Goal: Information Seeking & Learning: Learn about a topic

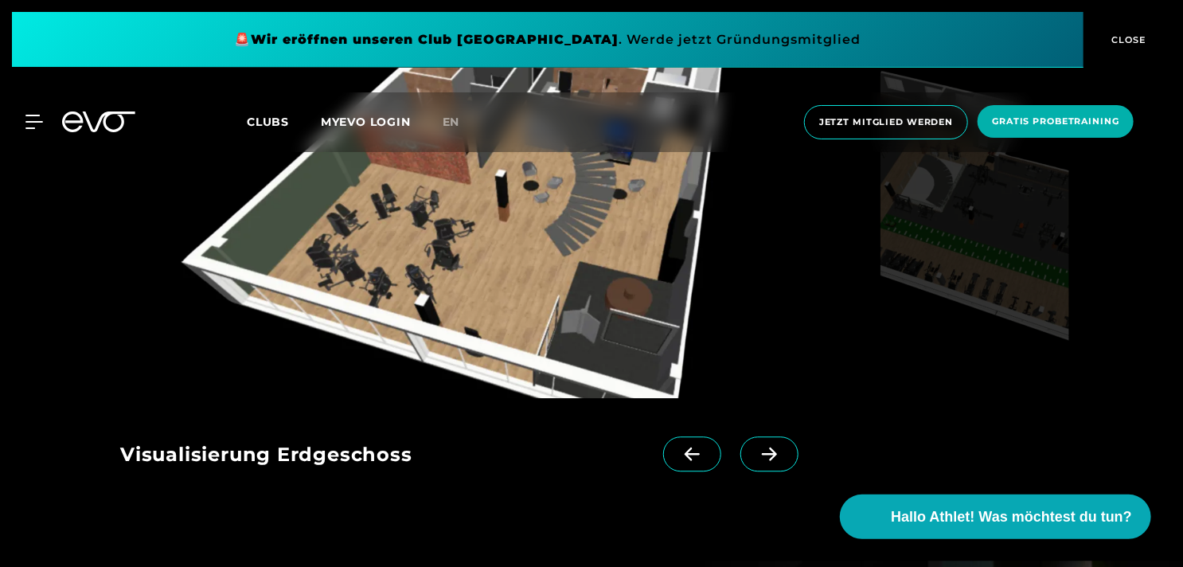
scroll to position [1774, 0]
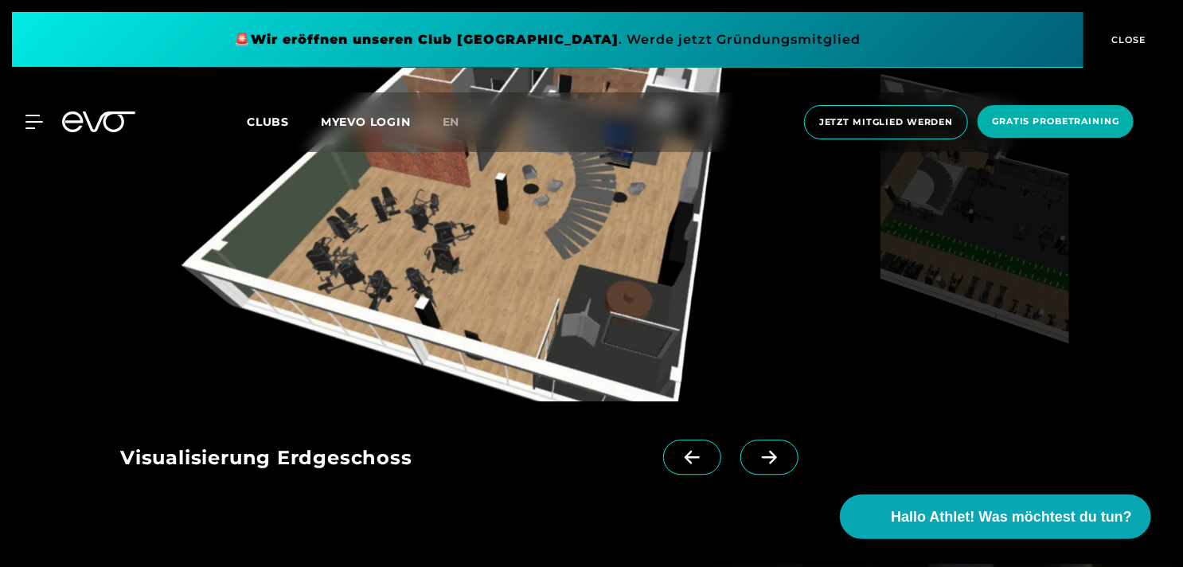
click at [755, 445] on span at bounding box center [769, 457] width 58 height 35
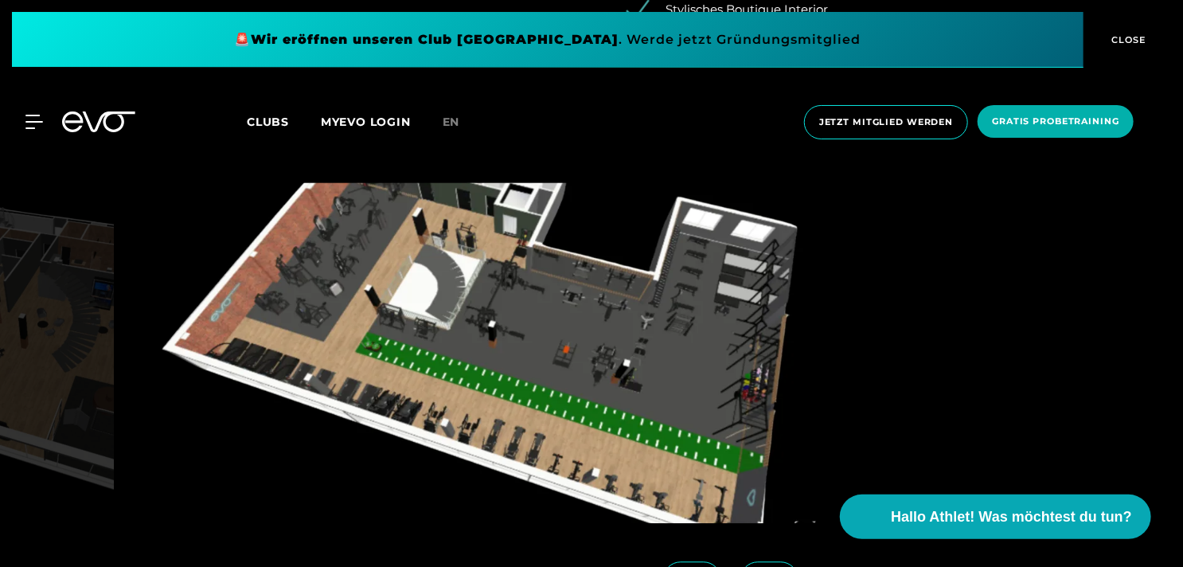
scroll to position [1706, 0]
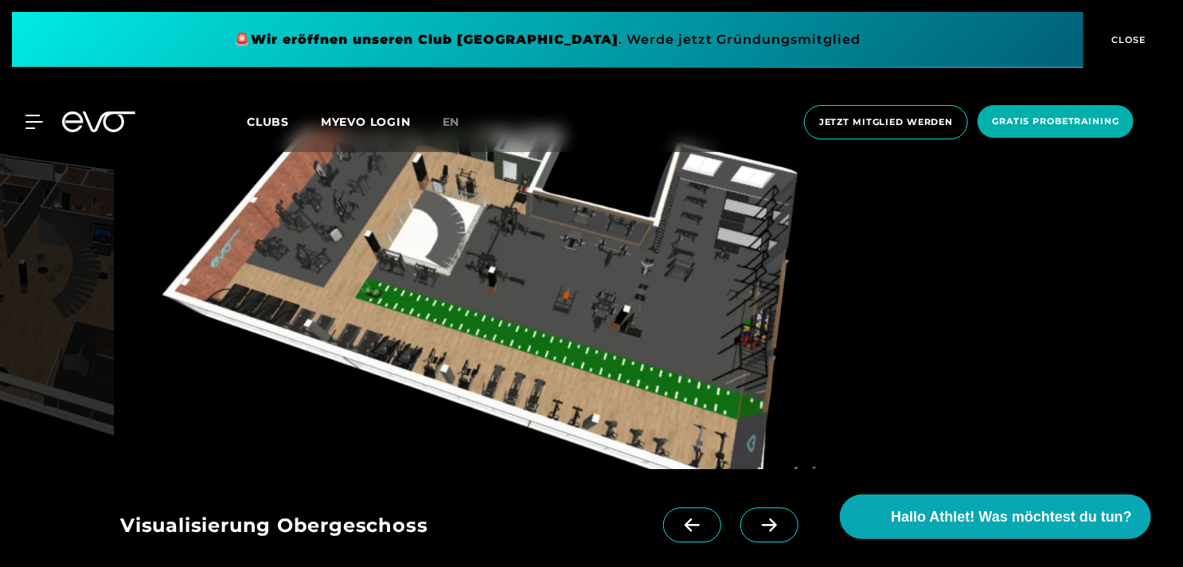
click at [756, 526] on icon at bounding box center [770, 525] width 28 height 14
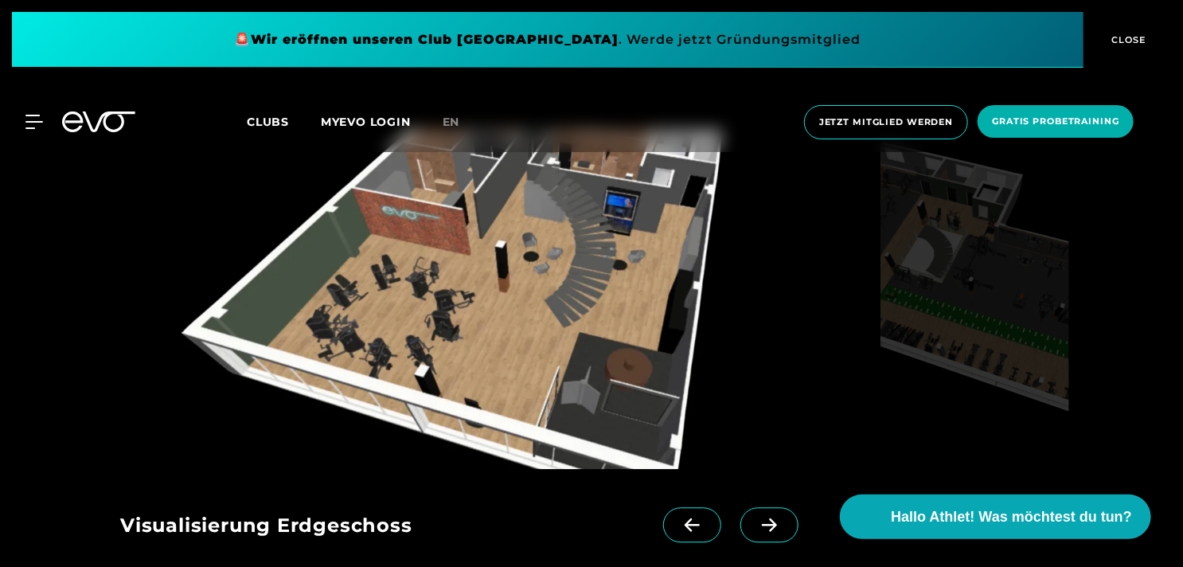
click at [756, 526] on icon at bounding box center [770, 525] width 28 height 14
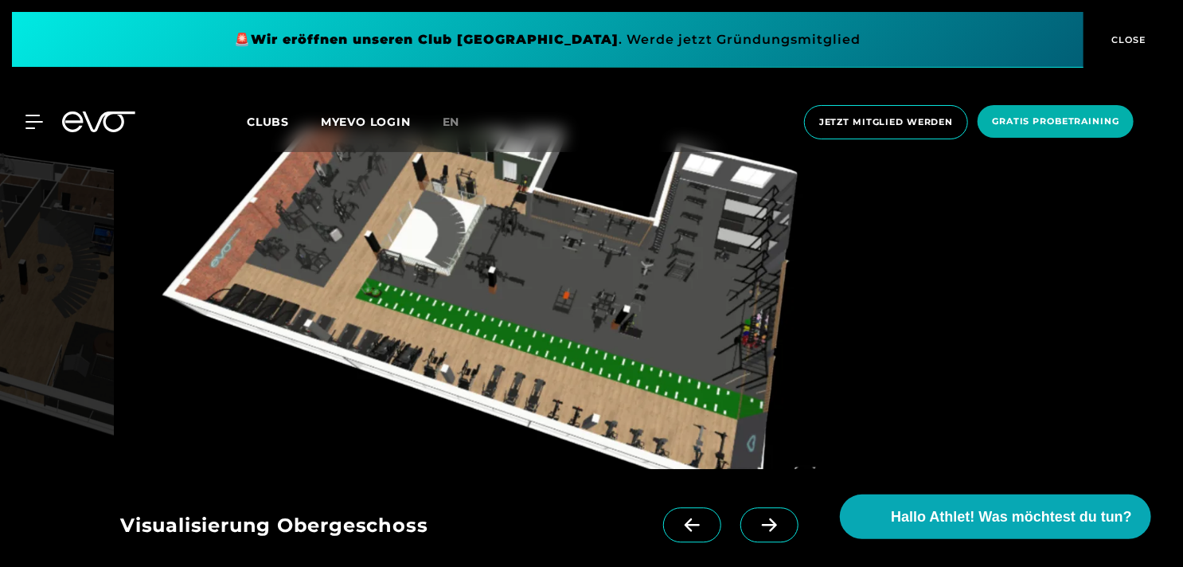
click at [756, 526] on icon at bounding box center [770, 525] width 28 height 14
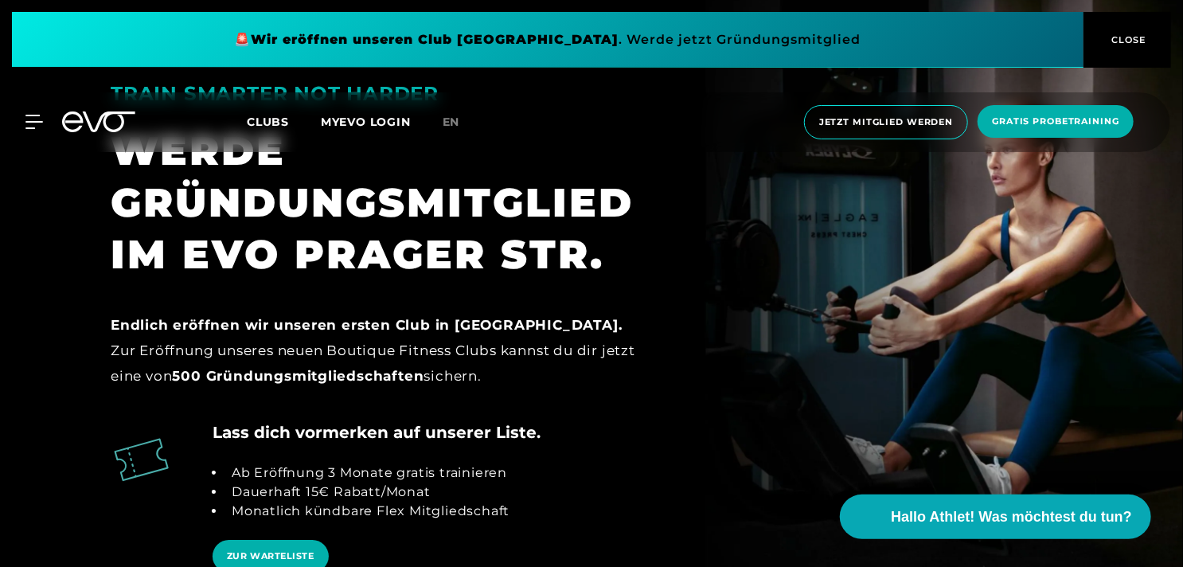
scroll to position [2559, 0]
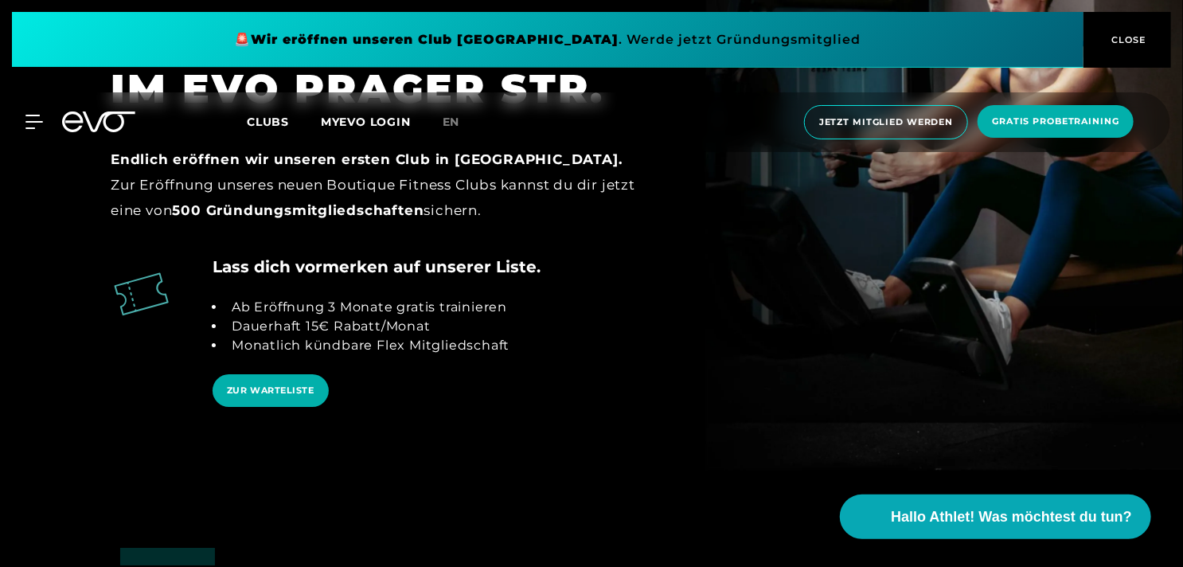
click at [350, 328] on li "Dauerhaft 15€ Rabatt/Monat" at bounding box center [367, 326] width 284 height 19
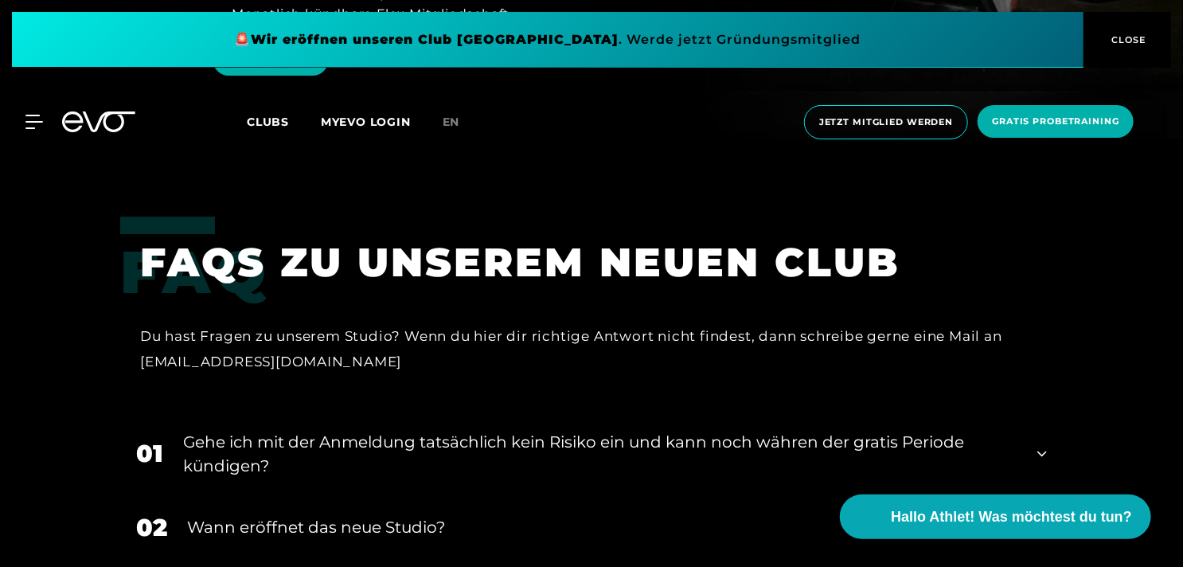
scroll to position [3065, 0]
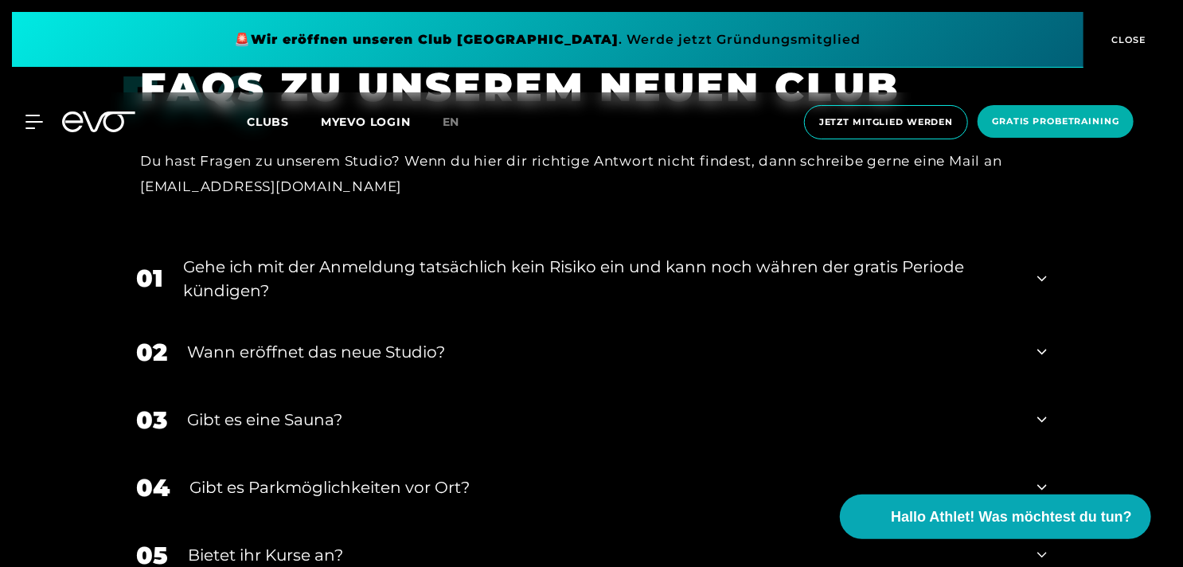
click at [483, 276] on div "Gehe ich mit der Anmeldung tatsächlich kein Risiko ein und kann noch währen der…" at bounding box center [600, 279] width 834 height 48
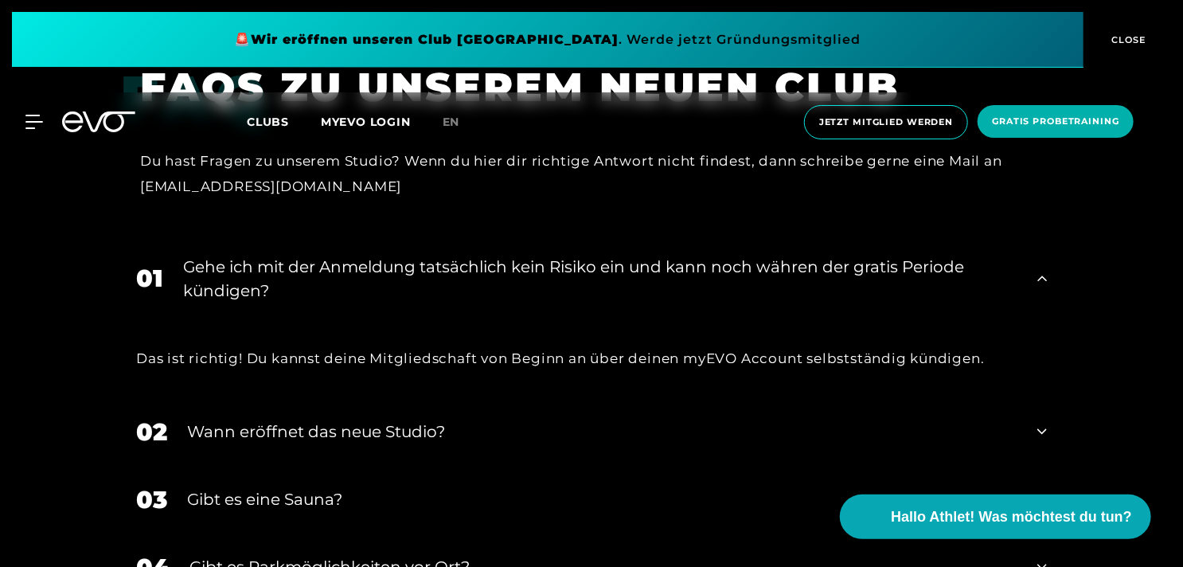
click at [482, 276] on div "Gehe ich mit der Anmeldung tatsächlich kein Risiko ein und kann noch währen der…" at bounding box center [600, 279] width 834 height 48
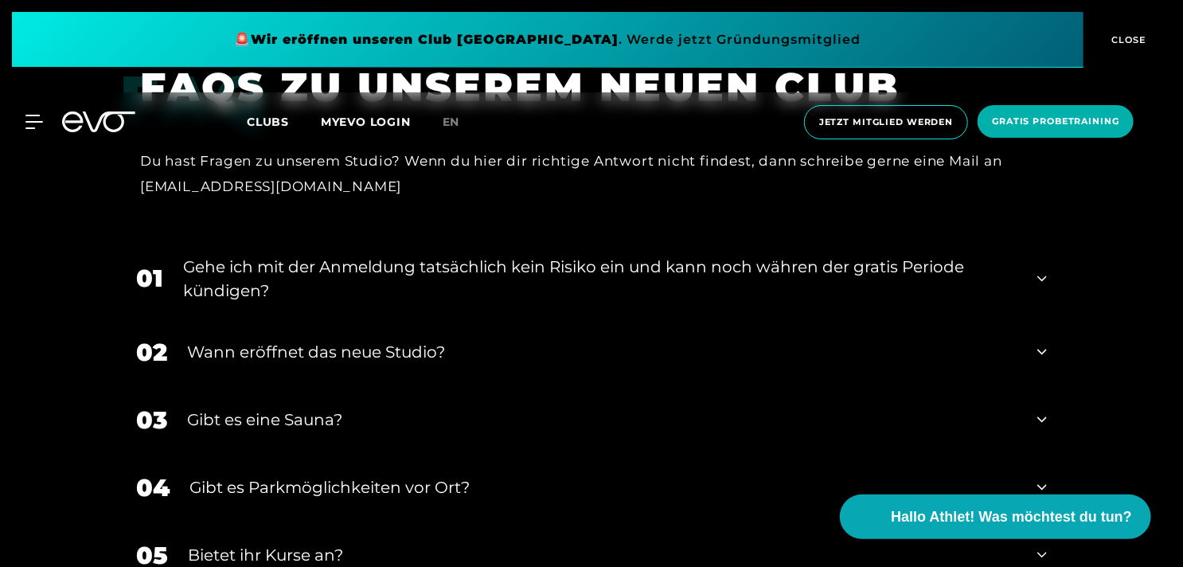
click at [482, 276] on div "Gehe ich mit der Anmeldung tatsächlich kein Risiko ein und kann noch währen der…" at bounding box center [600, 279] width 834 height 48
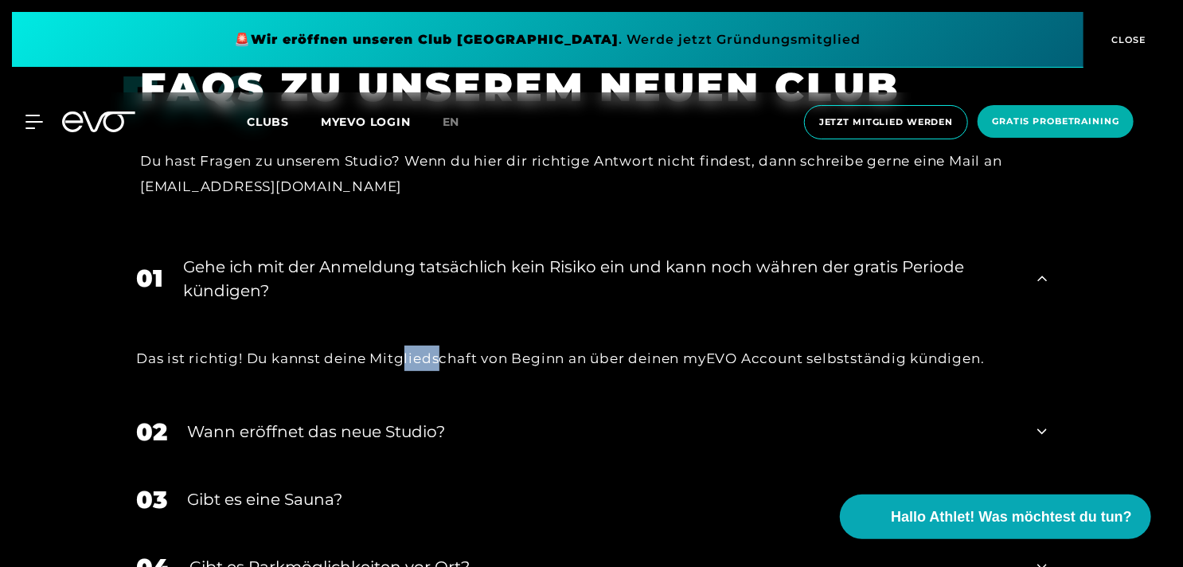
drag, startPoint x: 437, startPoint y: 373, endPoint x: 446, endPoint y: 375, distance: 8.9
click at [446, 375] on div "Das ist richtig! Du kannst deine Mitgliedschaft von Beginn an über deinen myEVO…" at bounding box center [591, 358] width 943 height 80
drag, startPoint x: 694, startPoint y: 360, endPoint x: 846, endPoint y: 362, distance: 151.3
click at [845, 362] on div "Das ist richtig! Du kannst deine Mitgliedschaft von Beginn an über deinen myEVO…" at bounding box center [591, 358] width 911 height 25
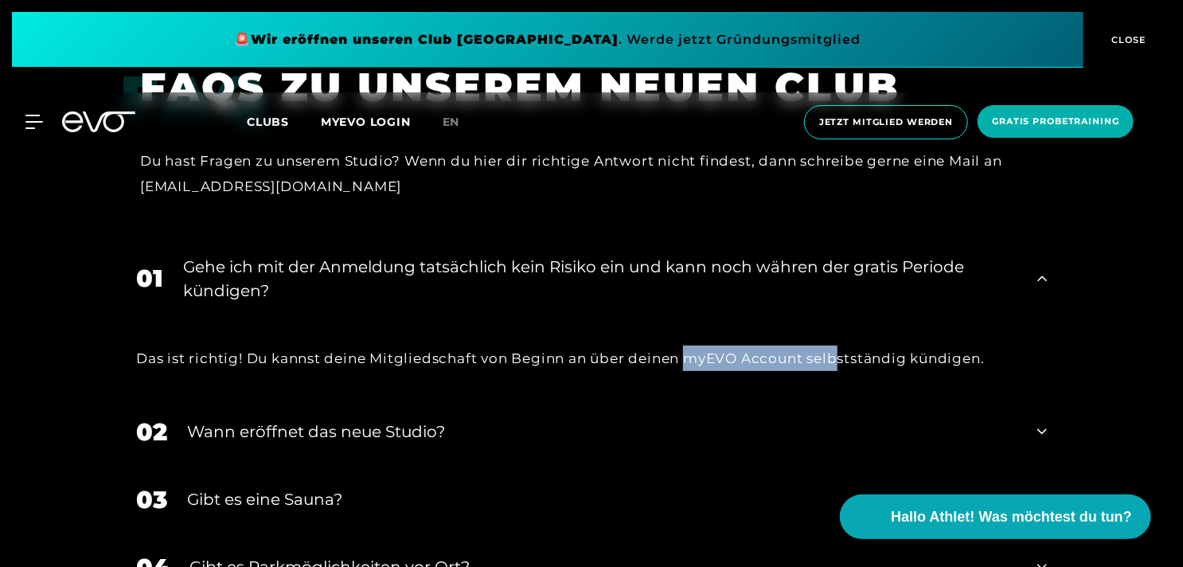
click at [688, 382] on div "Das ist richtig! Du kannst deine Mitgliedschaft von Beginn an über deinen myEVO…" at bounding box center [591, 358] width 943 height 80
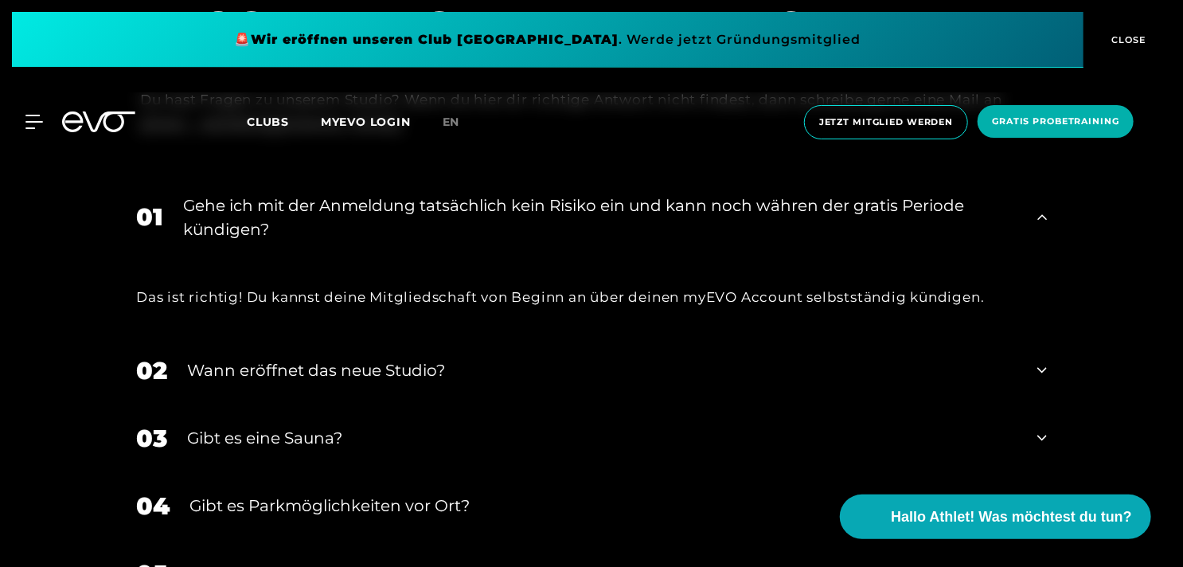
click at [529, 347] on div "02 Wann eröffnet das neue Studio?" at bounding box center [591, 371] width 943 height 68
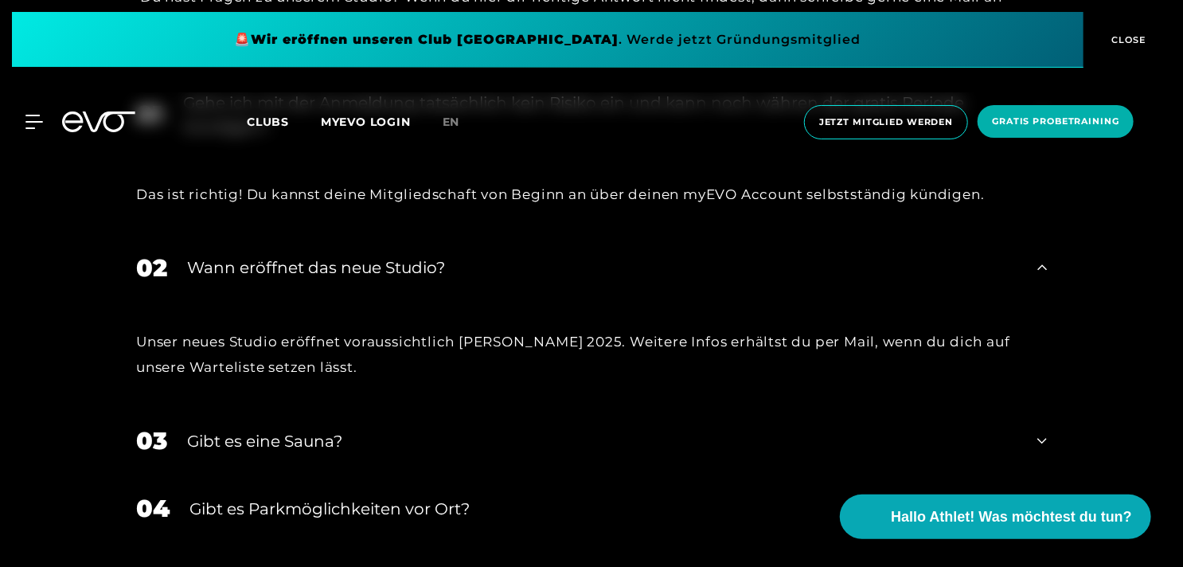
scroll to position [3231, 0]
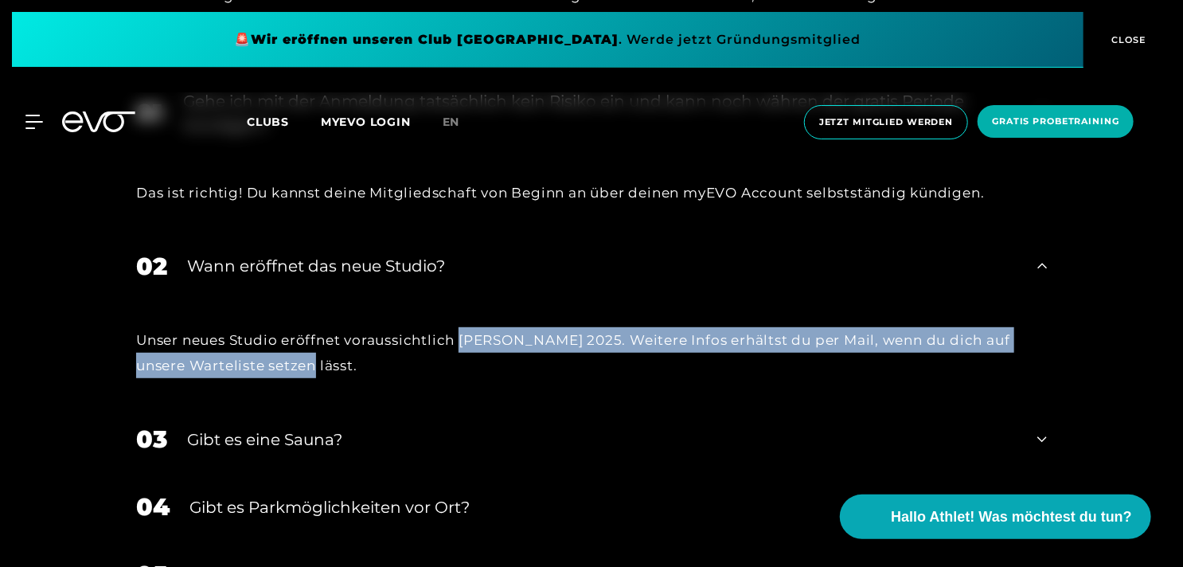
drag, startPoint x: 484, startPoint y: 338, endPoint x: 565, endPoint y: 364, distance: 85.4
click at [565, 364] on div "Unser neues Studio eröffnet voraussichtlich [PERSON_NAME] 2025. Weitere Infos e…" at bounding box center [591, 353] width 911 height 52
drag, startPoint x: 565, startPoint y: 364, endPoint x: 514, endPoint y: 366, distance: 51.0
click at [514, 366] on div "Unser neues Studio eröffnet voraussichtlich [PERSON_NAME] 2025. Weitere Infos e…" at bounding box center [591, 353] width 911 height 52
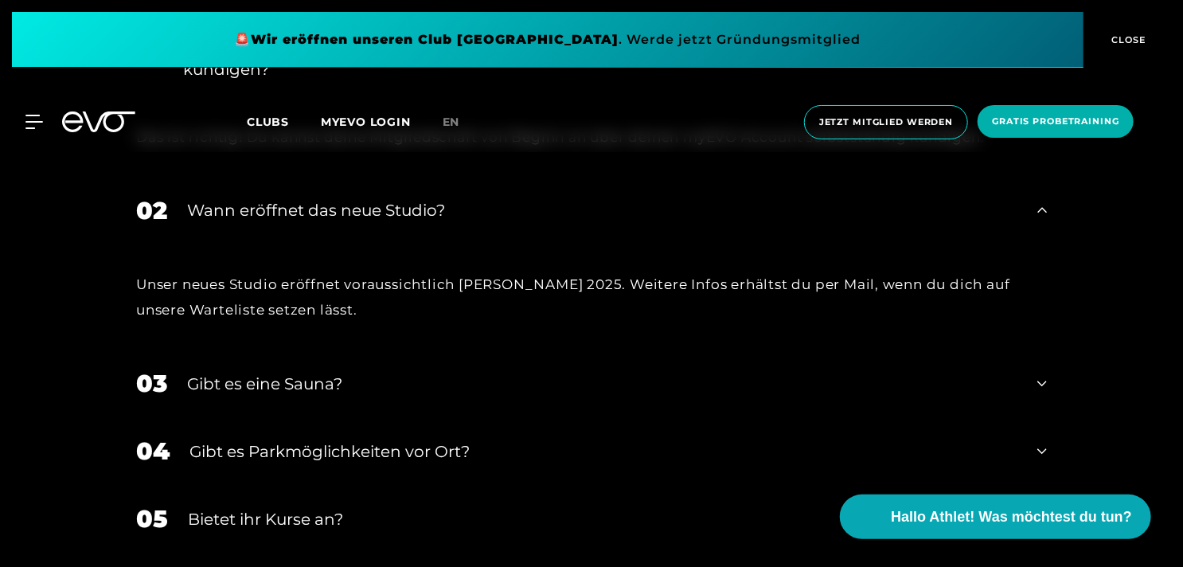
click at [514, 366] on div "03 Gibt es eine Sauna?" at bounding box center [591, 384] width 943 height 68
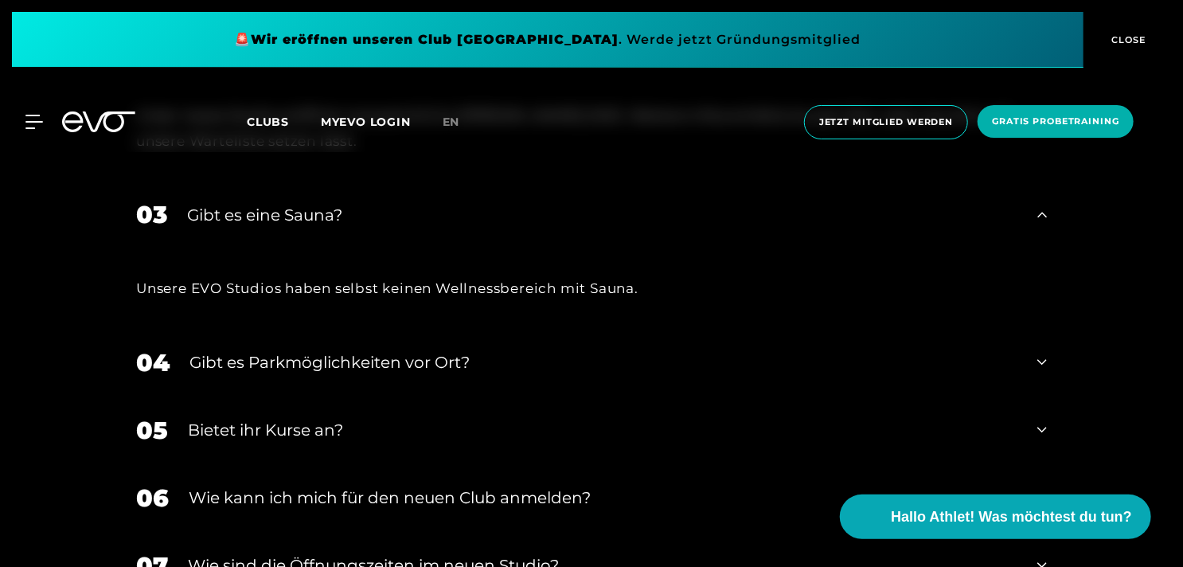
scroll to position [3456, 0]
click at [514, 366] on div "Gibt es Parkmöglichkeiten vor Ort?" at bounding box center [603, 362] width 828 height 24
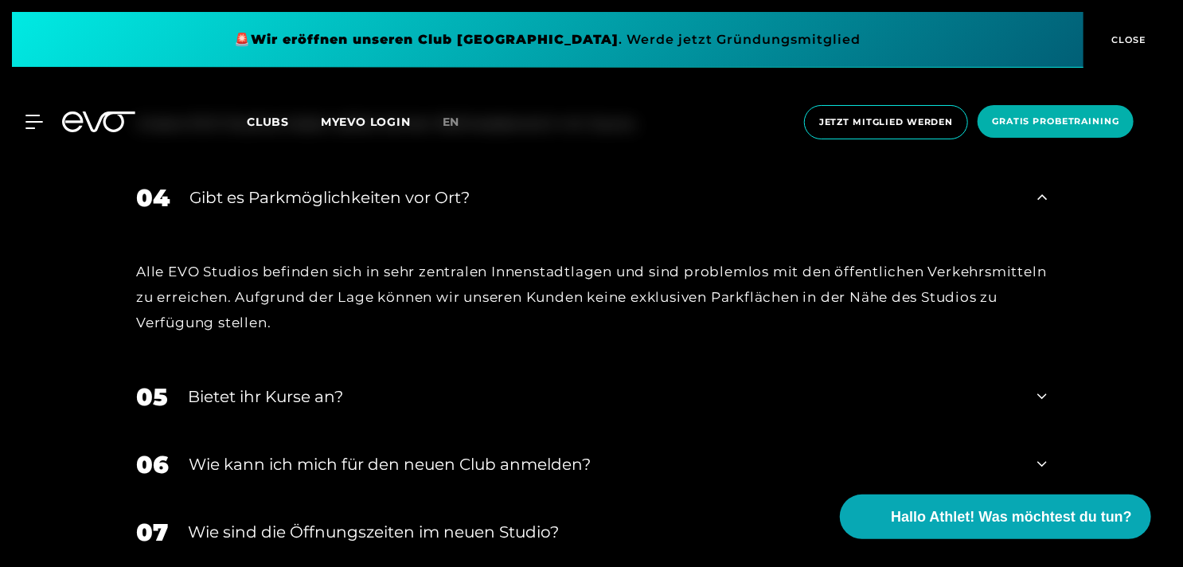
scroll to position [3620, 0]
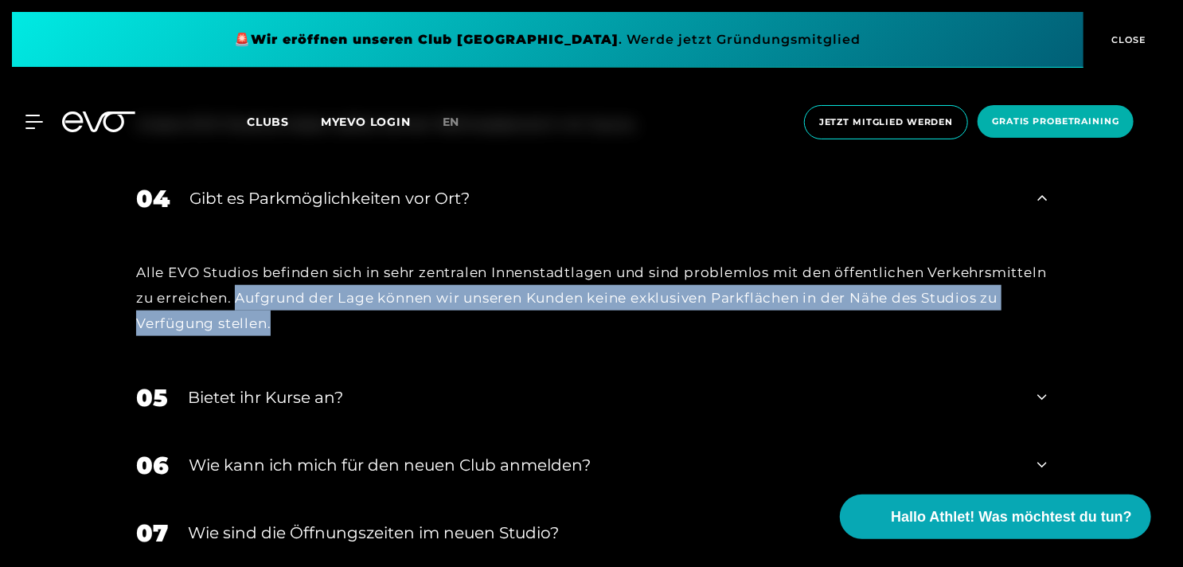
drag, startPoint x: 362, startPoint y: 303, endPoint x: 514, endPoint y: 318, distance: 152.1
click at [514, 318] on div "Alle EVO Studios befinden sich in sehr zentralen Innenstadtlagen und sind probl…" at bounding box center [591, 298] width 911 height 77
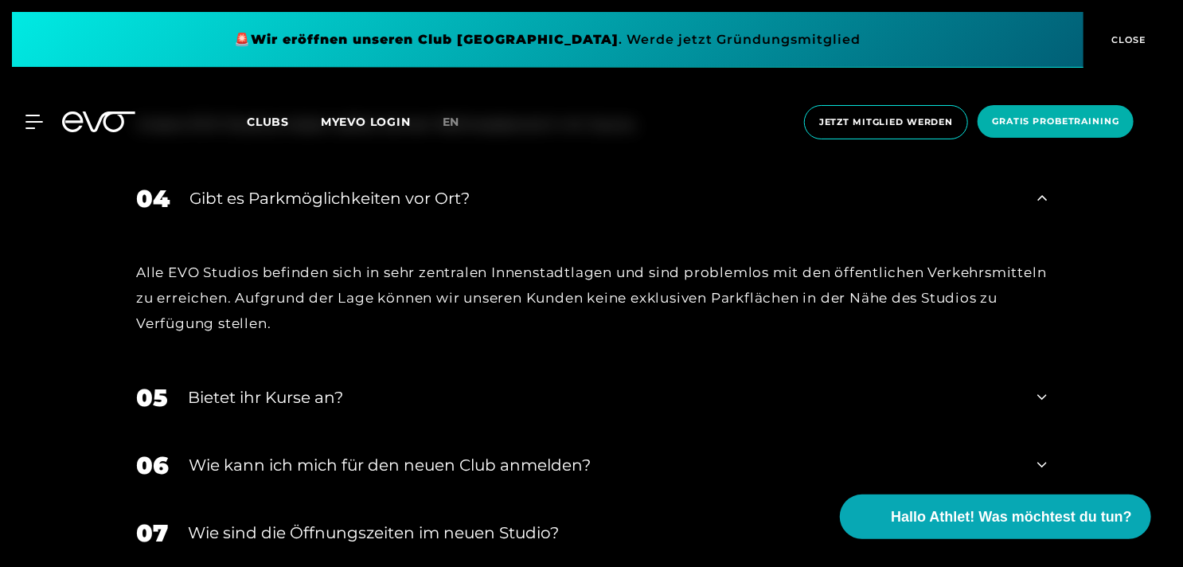
drag, startPoint x: 514, startPoint y: 318, endPoint x: 463, endPoint y: 406, distance: 101.3
click at [463, 406] on div "Bietet ihr Kurse an?" at bounding box center [603, 397] width 830 height 24
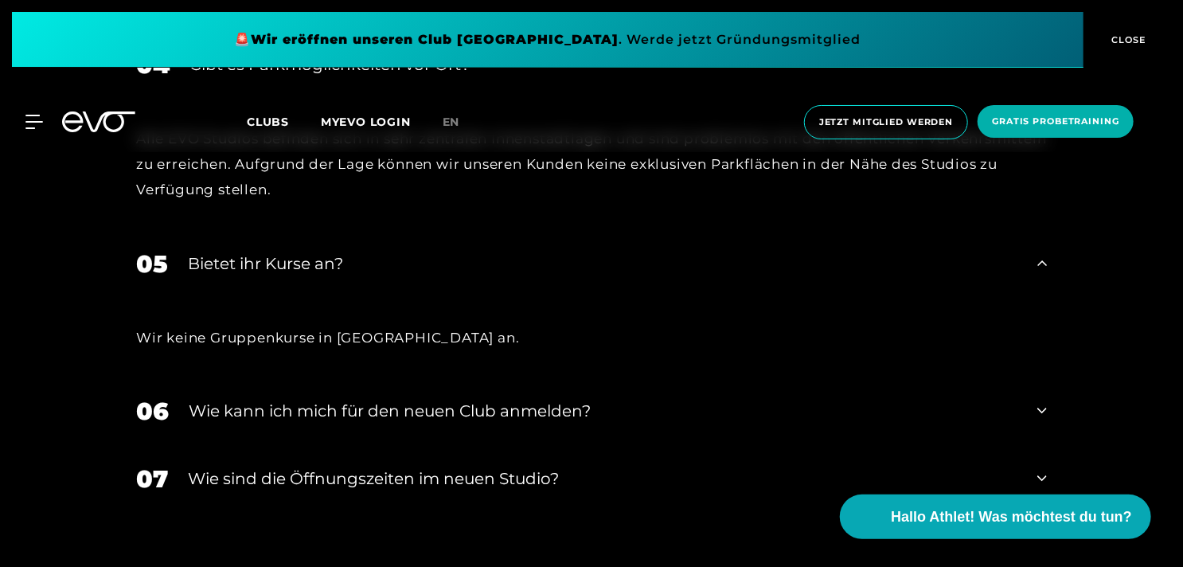
scroll to position [3782, 0]
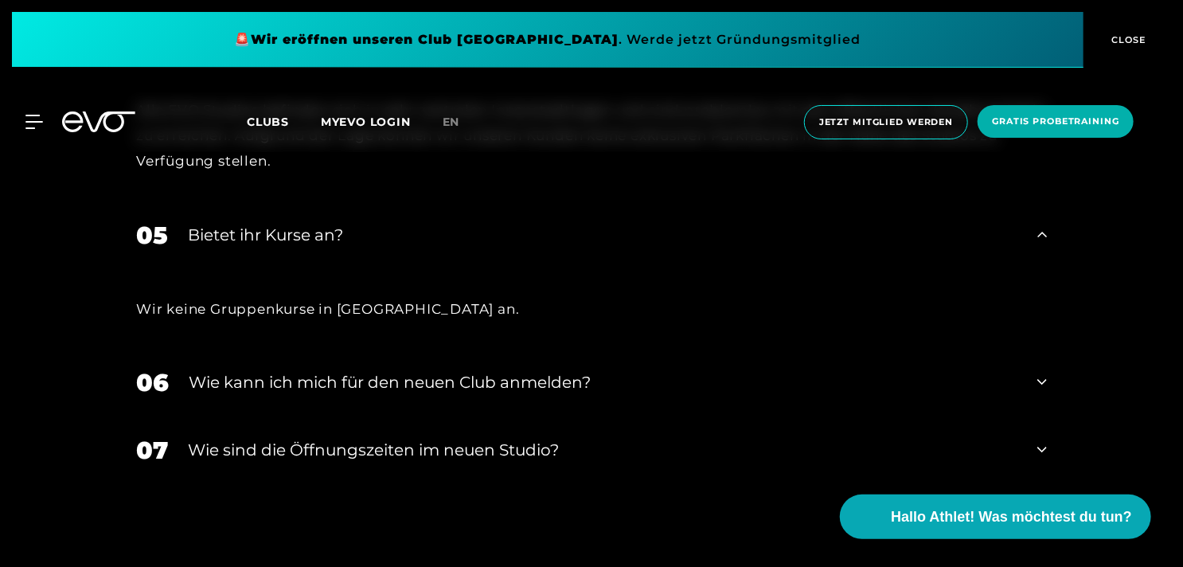
click at [448, 381] on div "Wie kann ich mich für den neuen Club anmelden?" at bounding box center [603, 382] width 829 height 24
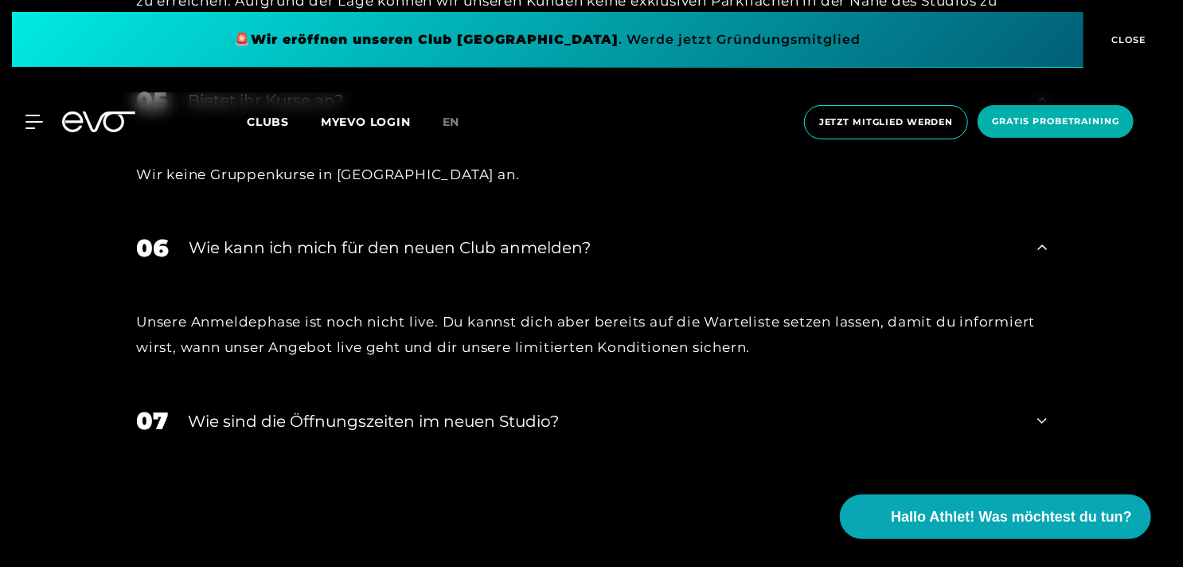
scroll to position [3916, 0]
drag, startPoint x: 308, startPoint y: 312, endPoint x: 456, endPoint y: 318, distance: 148.2
click at [456, 318] on div "Unsere Anmeldephase ist noch nicht live. Du kannst dich aber bereits auf die Wa…" at bounding box center [591, 336] width 911 height 52
drag, startPoint x: 456, startPoint y: 318, endPoint x: 467, endPoint y: 330, distance: 16.3
click at [467, 330] on div "Unsere Anmeldephase ist noch nicht live. Du kannst dich aber bereits auf die Wa…" at bounding box center [591, 336] width 911 height 52
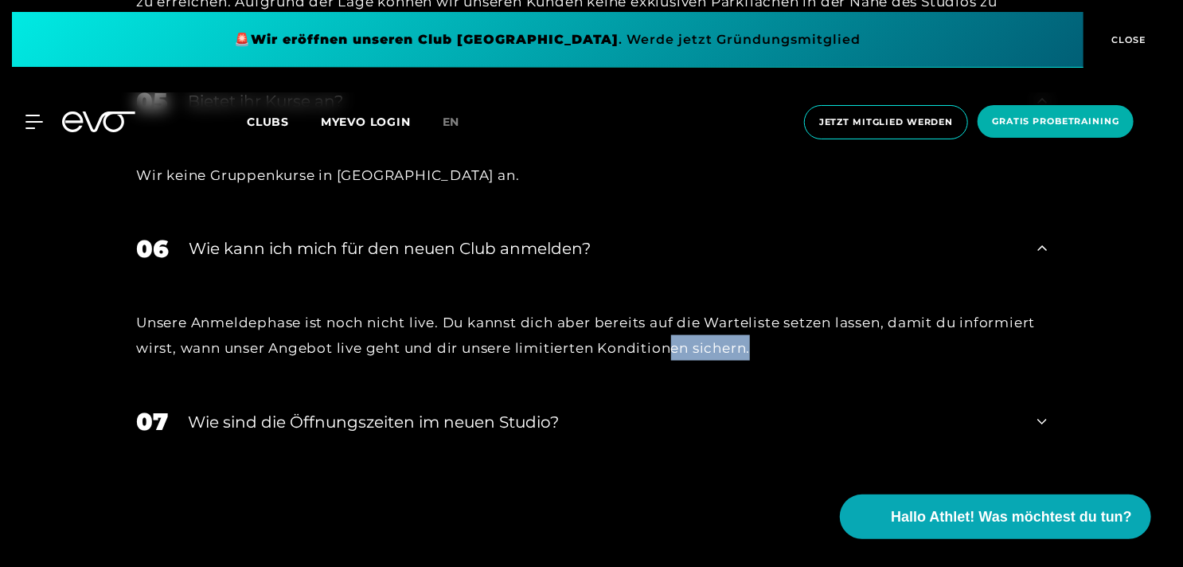
drag, startPoint x: 754, startPoint y: 369, endPoint x: 667, endPoint y: 357, distance: 87.6
click at [667, 357] on div "Unsere Anmeldephase ist noch nicht live. Du kannst dich aber bereits auf die Wa…" at bounding box center [591, 336] width 943 height 106
drag, startPoint x: 667, startPoint y: 357, endPoint x: 635, endPoint y: 411, distance: 62.8
click at [635, 411] on div "​Wie sind die Öffnungszeiten im neuen Studio?" at bounding box center [603, 422] width 830 height 24
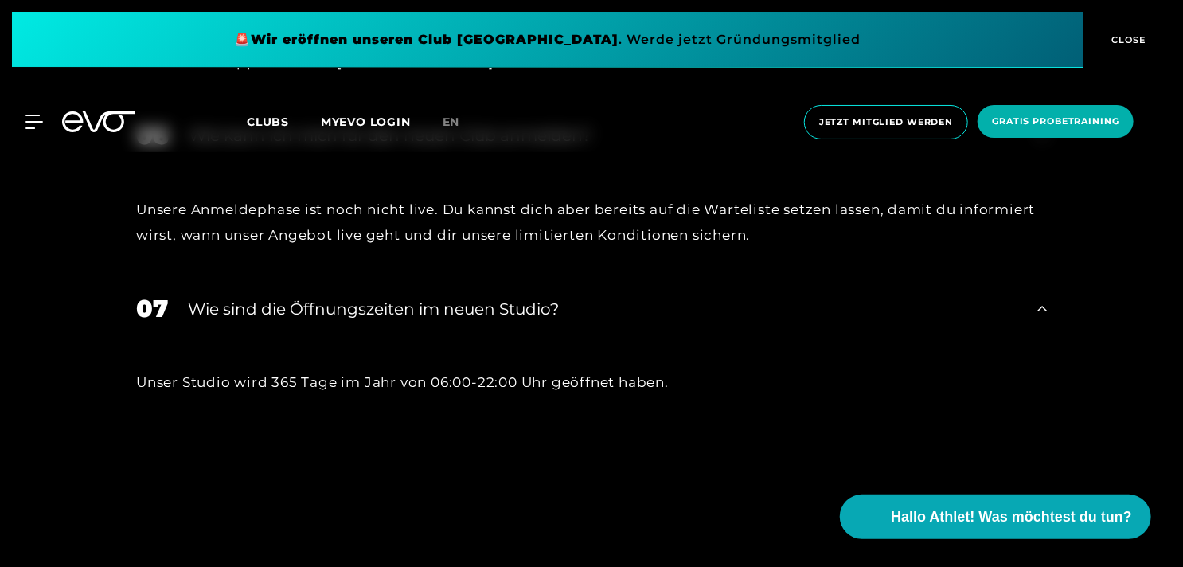
scroll to position [4029, 0]
drag, startPoint x: 438, startPoint y: 386, endPoint x: 549, endPoint y: 385, distance: 111.5
click at [549, 385] on div "Unser Studio wird 365 Tage im Jahr von 06:00-22:00 Uhr geöffnet haben." at bounding box center [591, 381] width 911 height 25
drag, startPoint x: 549, startPoint y: 385, endPoint x: 561, endPoint y: 400, distance: 18.2
click at [561, 400] on div "Unser Studio wird 365 Tage im Jahr von 06:00-22:00 Uhr geöffnet haben." at bounding box center [591, 382] width 943 height 80
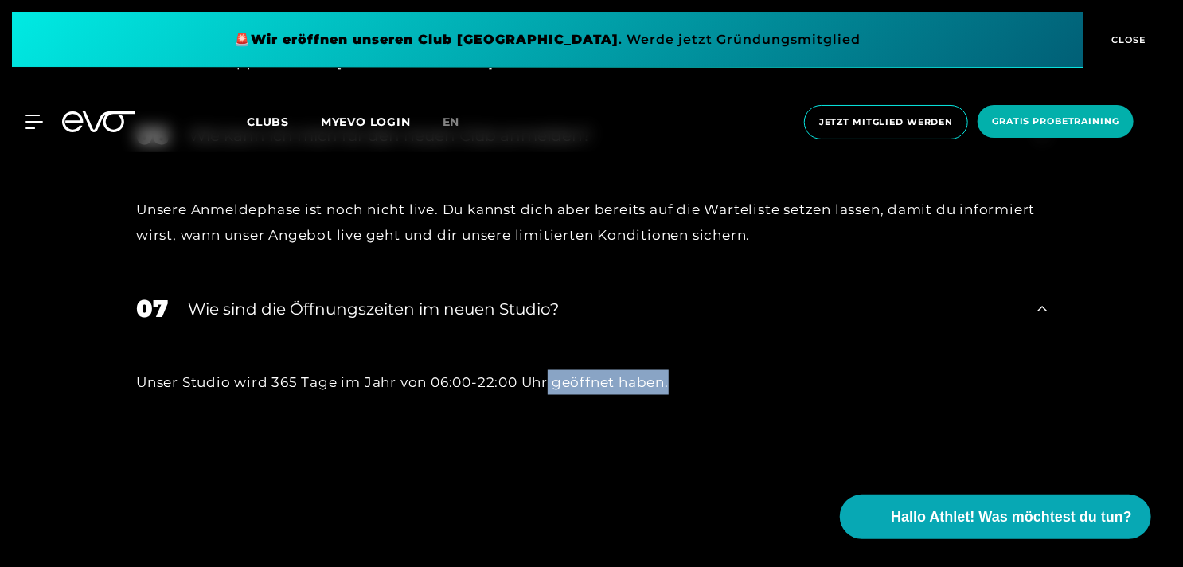
drag, startPoint x: 549, startPoint y: 393, endPoint x: 670, endPoint y: 383, distance: 120.6
click at [670, 383] on div "Unser Studio wird 365 Tage im Jahr von 06:00-22:00 Uhr geöffnet haben." at bounding box center [591, 381] width 911 height 25
